Goal: Navigation & Orientation: Find specific page/section

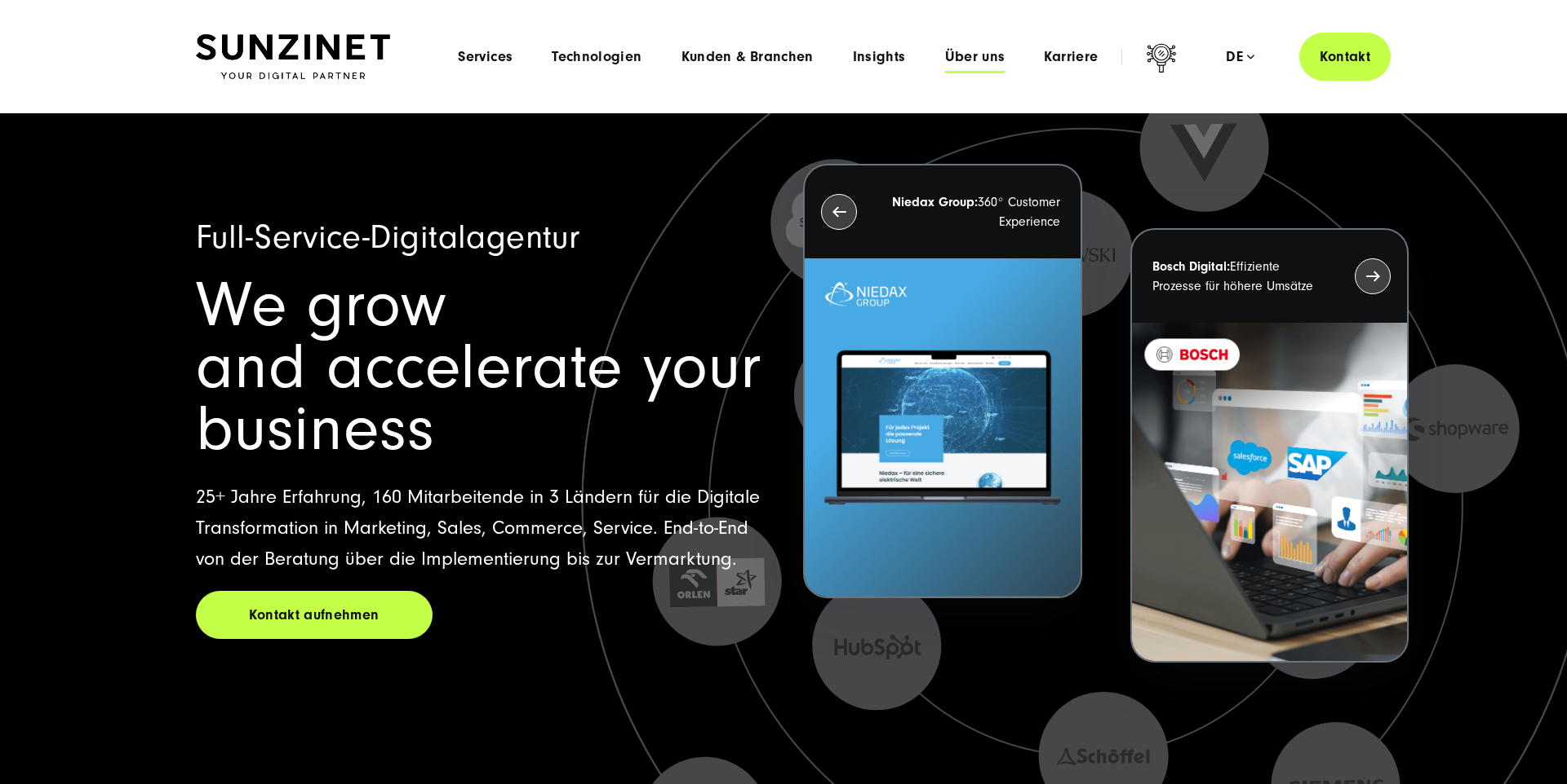
click at [977, 57] on span "Über uns" at bounding box center [975, 56] width 60 height 16
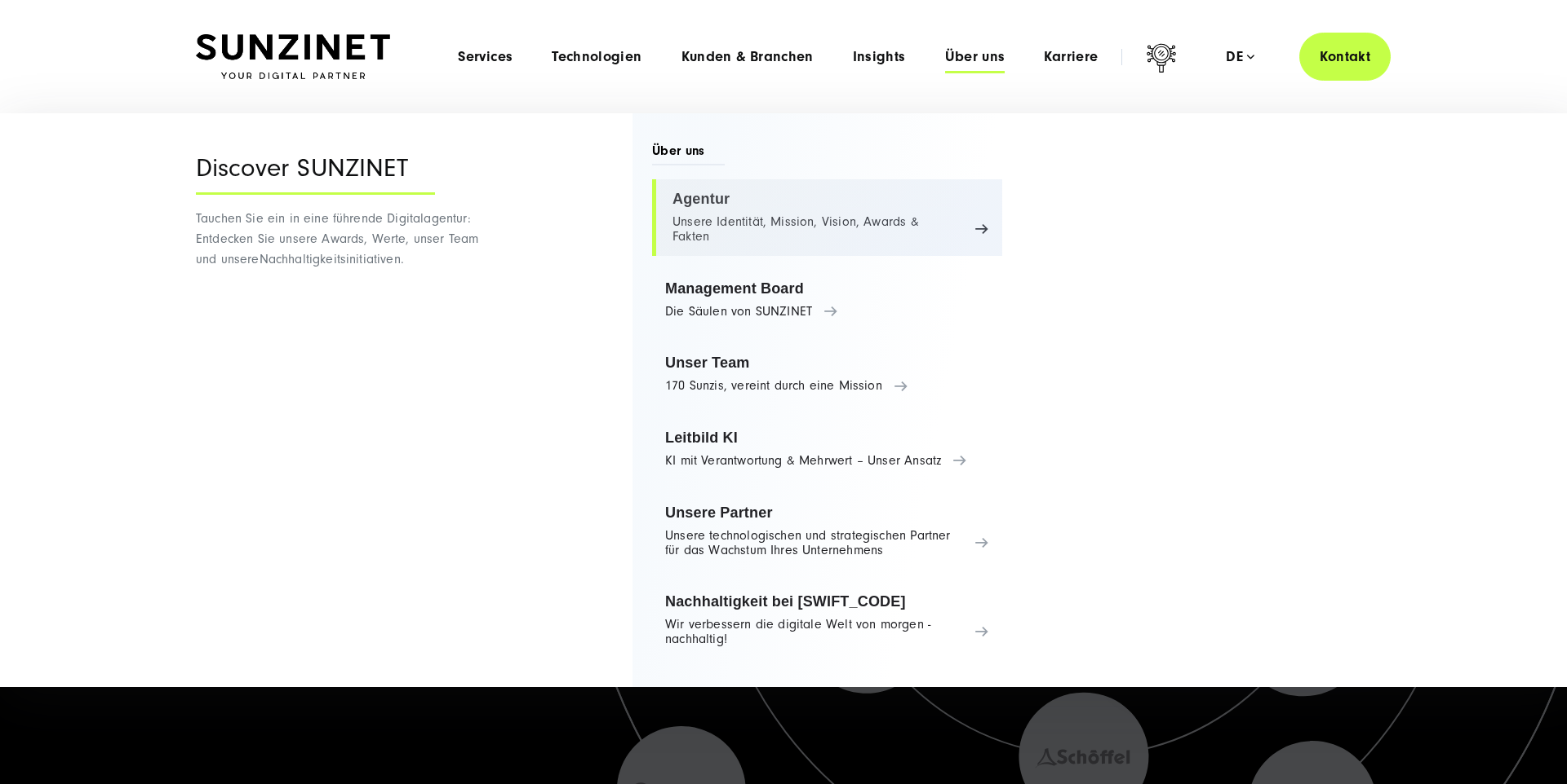
click at [709, 205] on link "Agentur Unsere Identität, Mission, Vision, Awards & Fakten" at bounding box center [826, 217] width 350 height 76
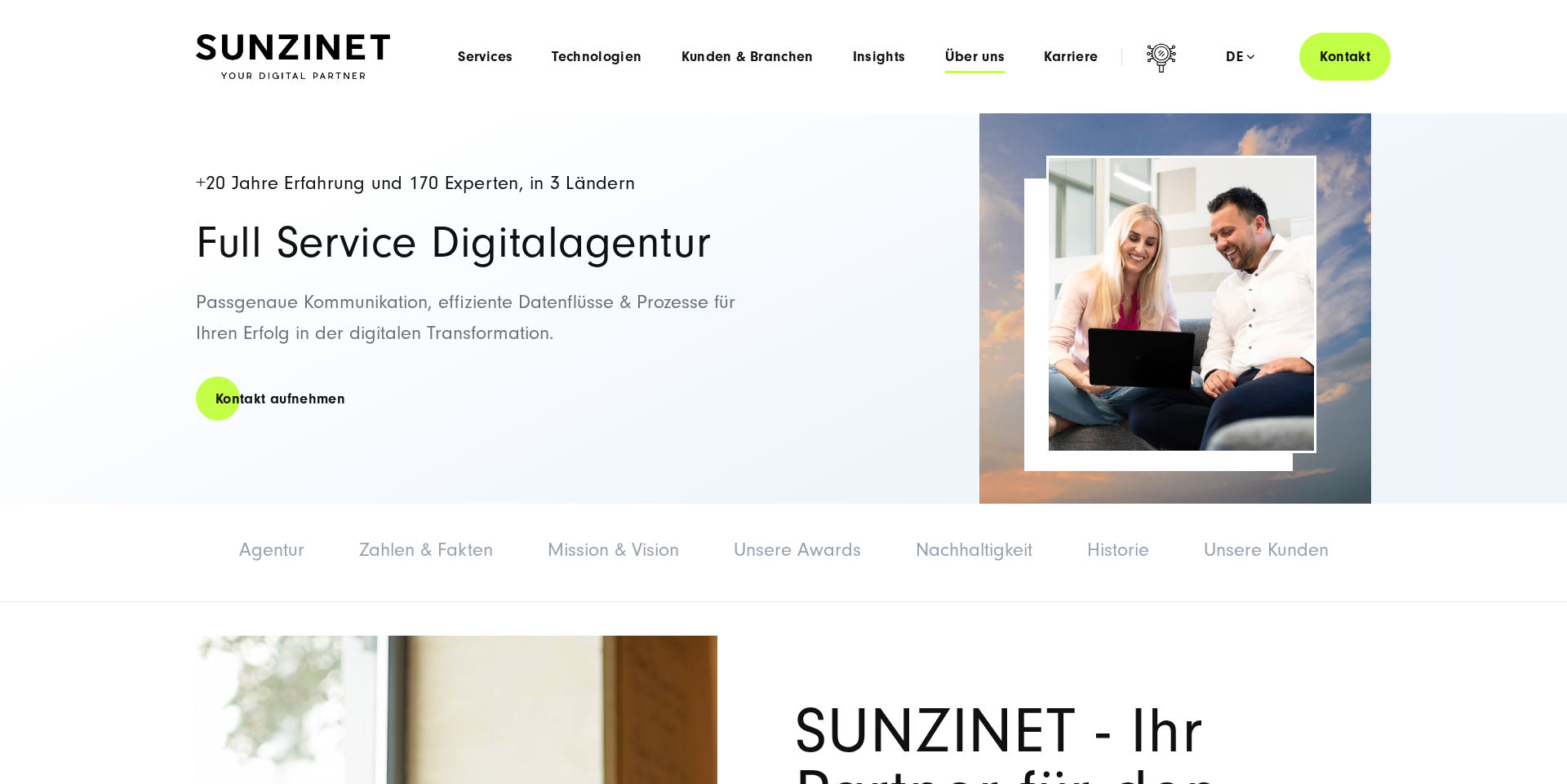
click at [965, 55] on span "Über uns" at bounding box center [975, 56] width 60 height 16
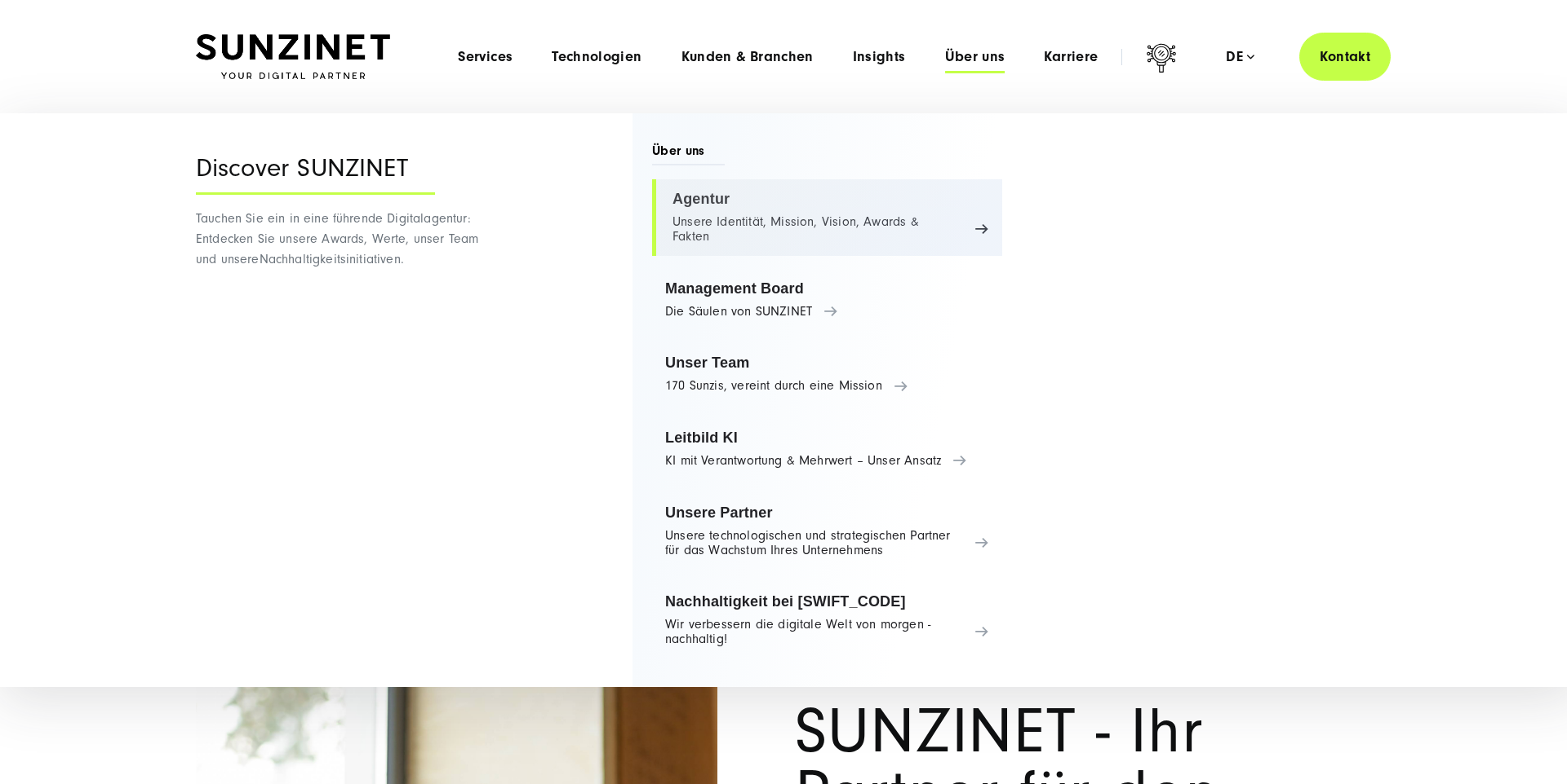
click at [773, 218] on link "Agentur Unsere Identität, Mission, Vision, Awards & Fakten" at bounding box center [826, 217] width 350 height 76
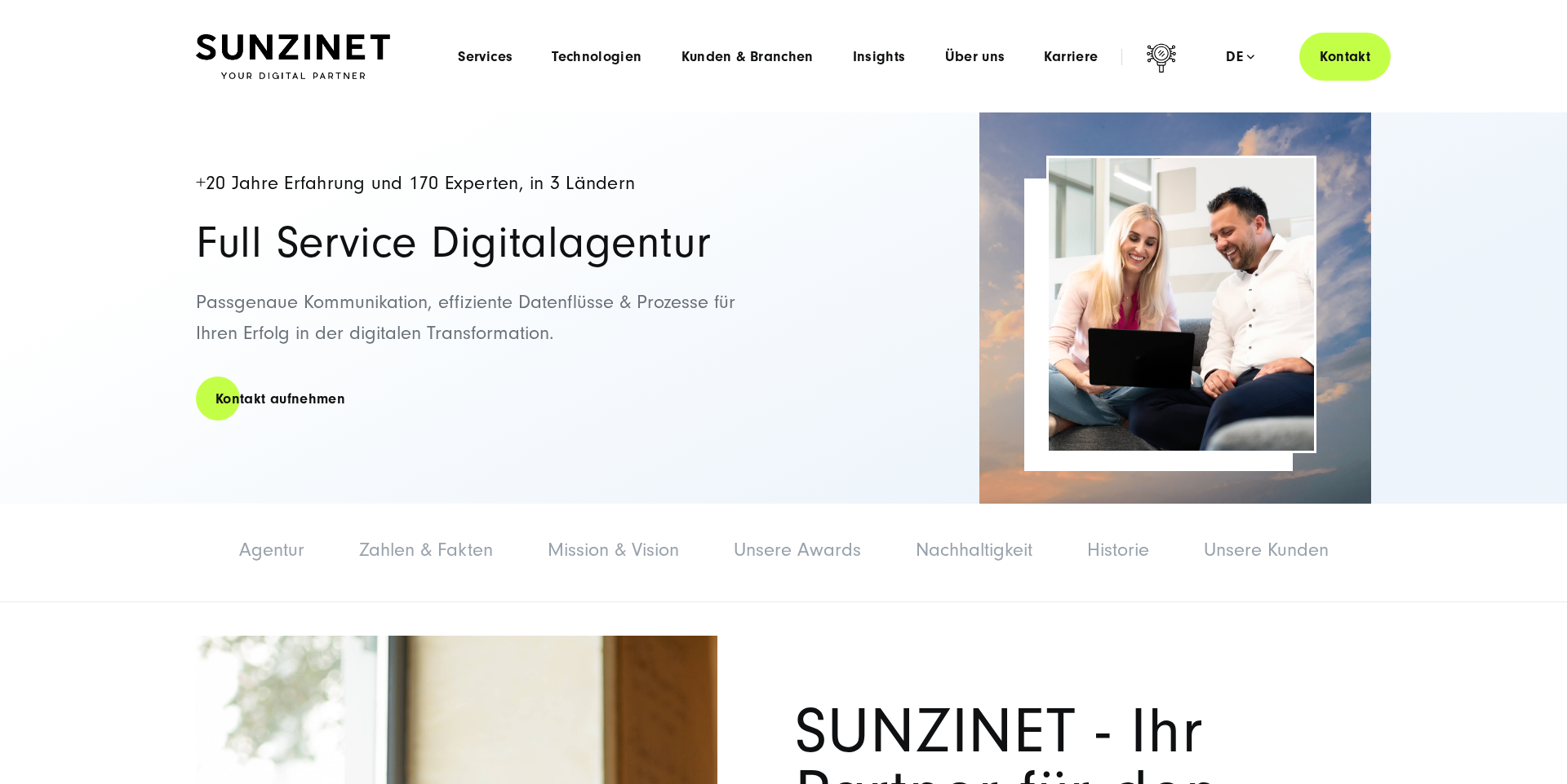
click at [978, 60] on span "Über uns" at bounding box center [975, 56] width 60 height 16
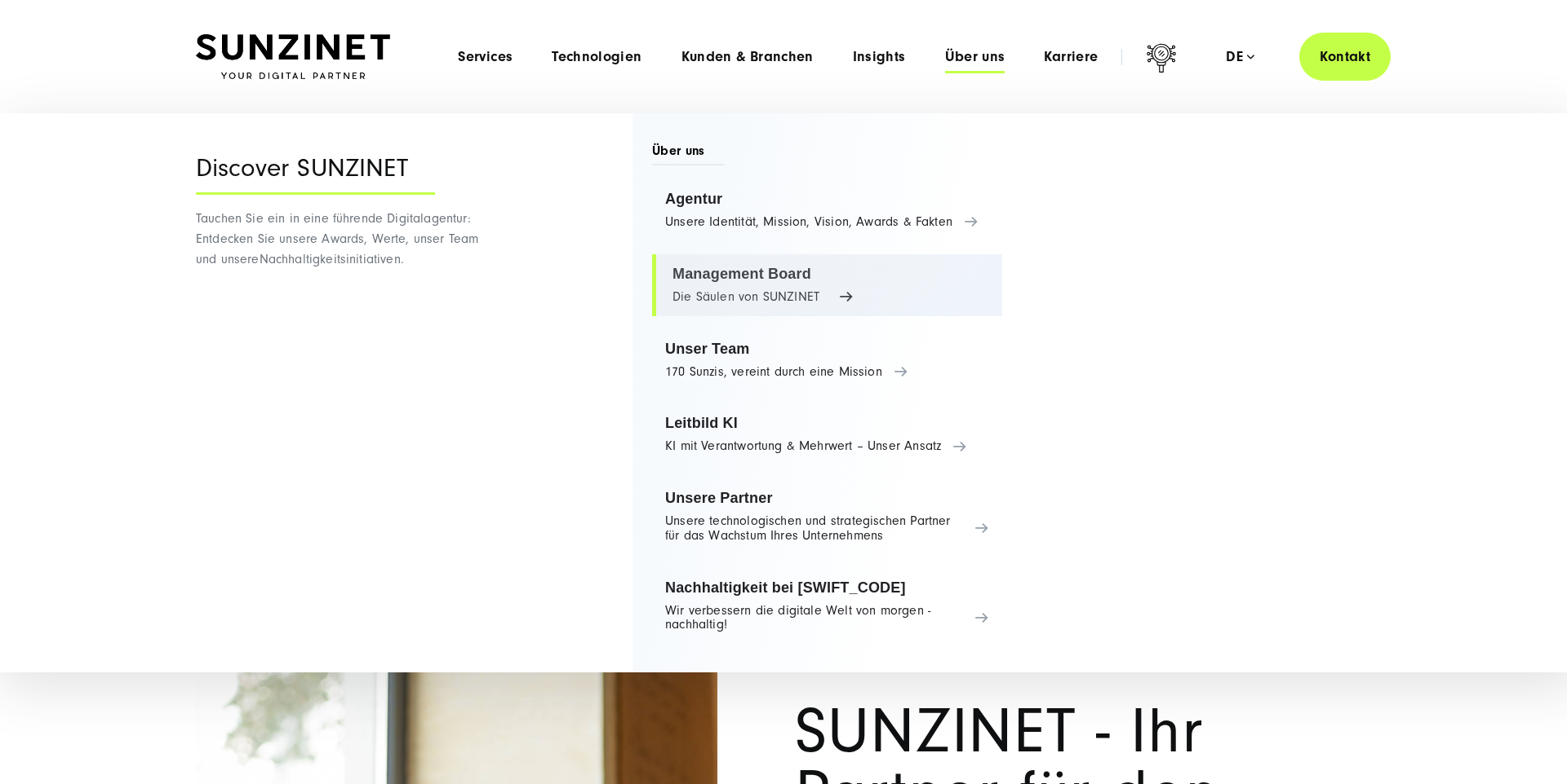
click at [739, 287] on link "Management Board Die Säulen von SUNZINET" at bounding box center [826, 285] width 350 height 62
